Goal: Task Accomplishment & Management: Use online tool/utility

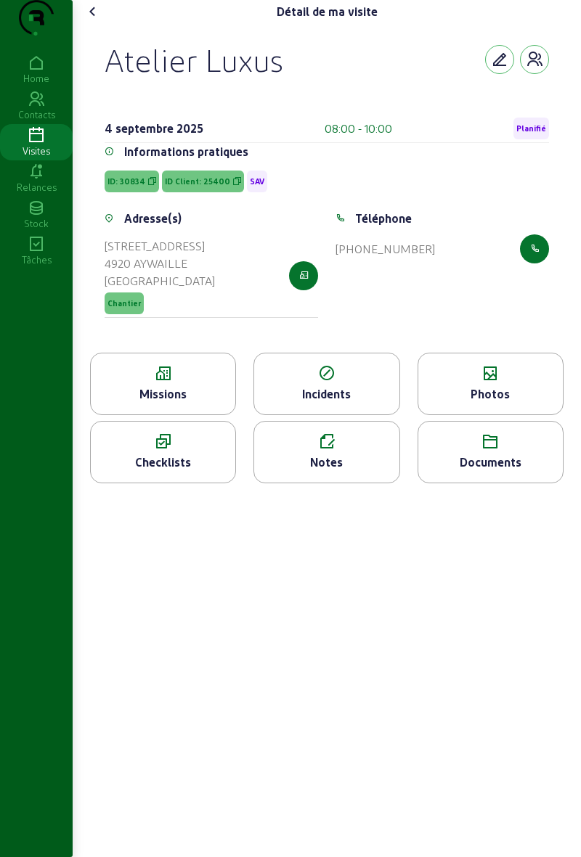
click at [521, 411] on div "Photos" at bounding box center [490, 384] width 146 height 62
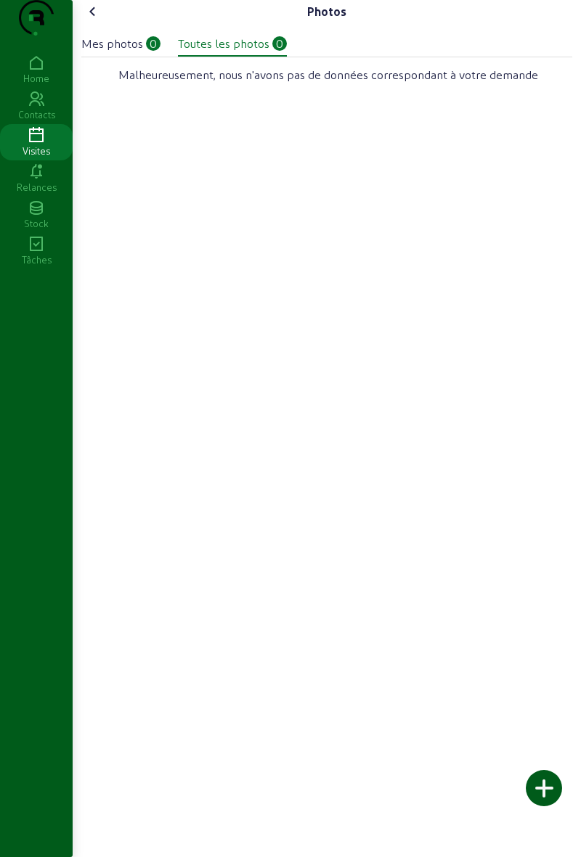
click at [99, 20] on icon at bounding box center [92, 11] width 17 height 17
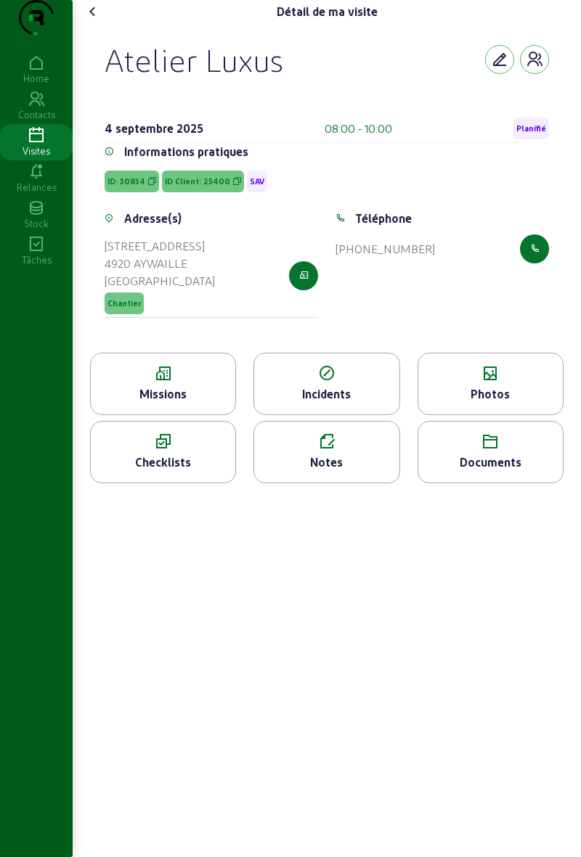
click at [203, 412] on div "Missions" at bounding box center [163, 384] width 146 height 62
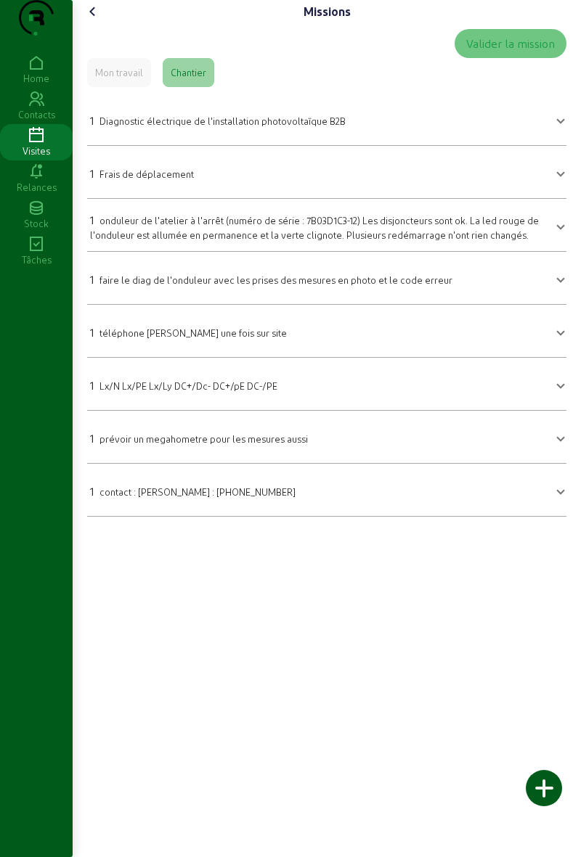
click at [97, 20] on icon at bounding box center [92, 11] width 17 height 17
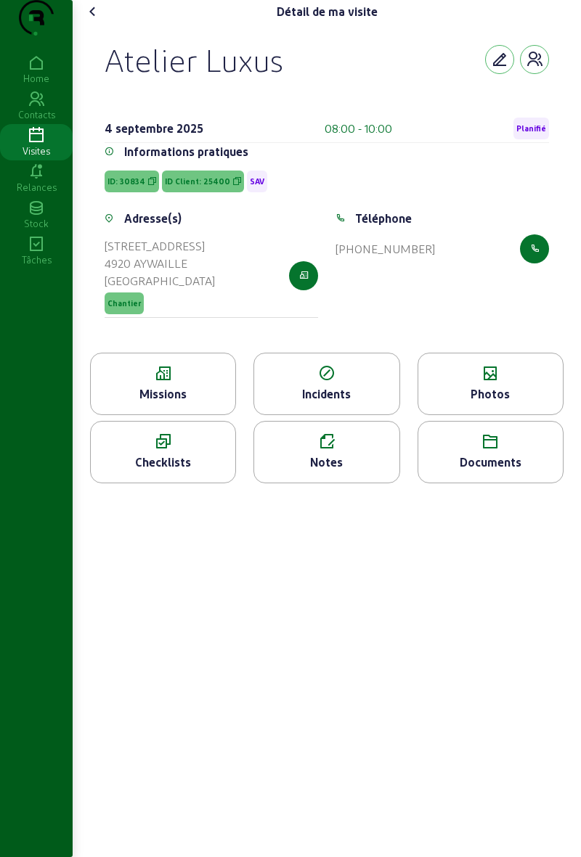
click at [543, 139] on span "Planifié" at bounding box center [531, 129] width 36 height 22
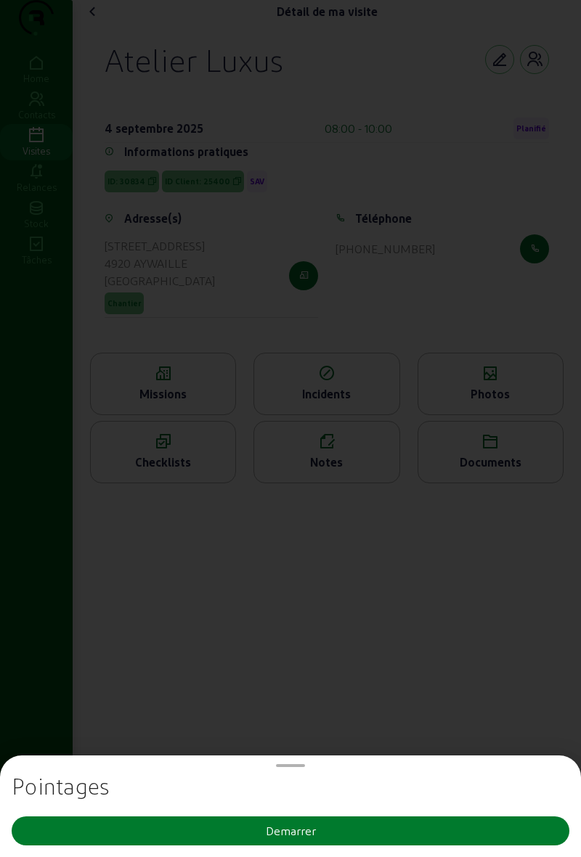
click at [430, 832] on button "Demarrer" at bounding box center [291, 831] width 558 height 29
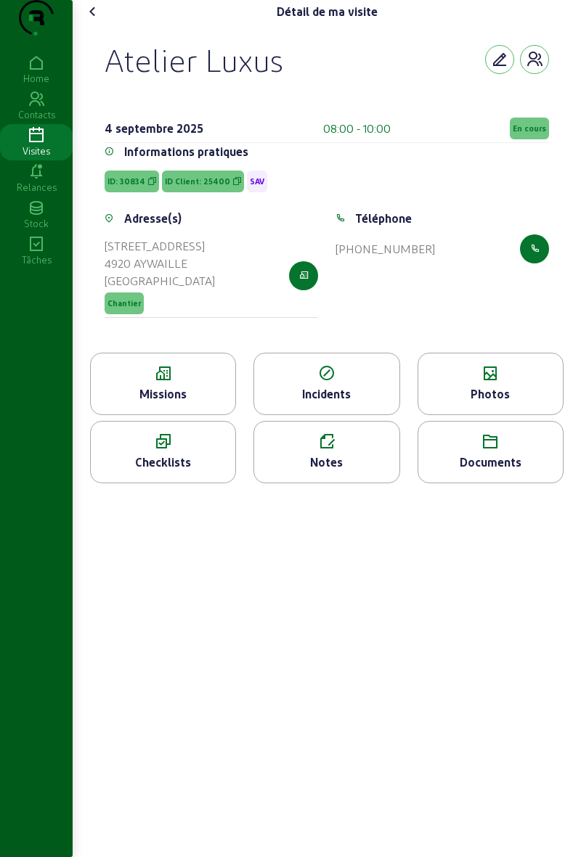
click at [203, 403] on div "Missions" at bounding box center [163, 393] width 144 height 17
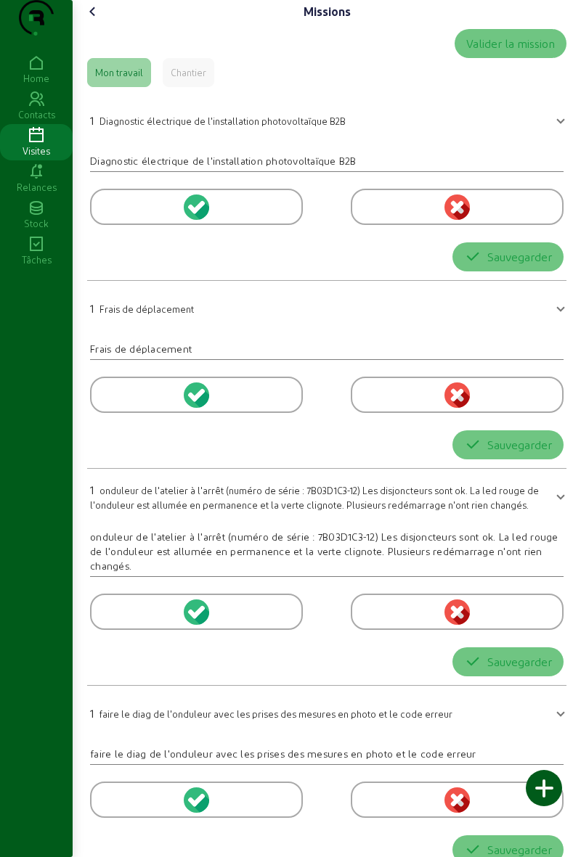
click at [206, 79] on div "Chantier" at bounding box center [189, 72] width 36 height 13
